Goal: Information Seeking & Learning: Learn about a topic

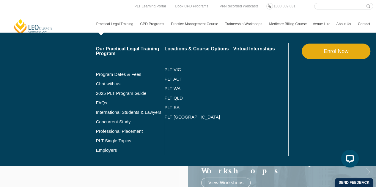
click at [122, 23] on link "Practical Legal Training" at bounding box center [115, 23] width 44 height 17
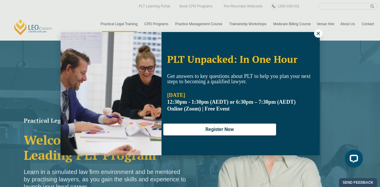
click at [316, 31] on icon at bounding box center [318, 33] width 5 height 5
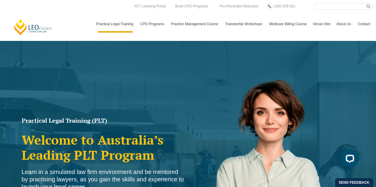
scroll to position [99, 0]
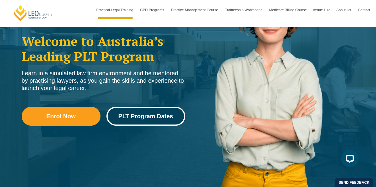
click at [159, 114] on span "PLT Program Dates" at bounding box center [145, 116] width 55 height 6
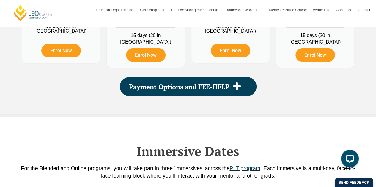
scroll to position [891, 0]
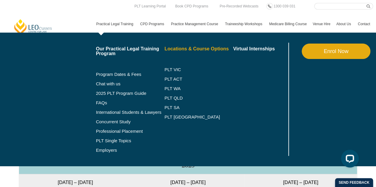
click at [195, 47] on link "Locations & Course Options" at bounding box center [198, 49] width 69 height 5
